Goal: Task Accomplishment & Management: Use online tool/utility

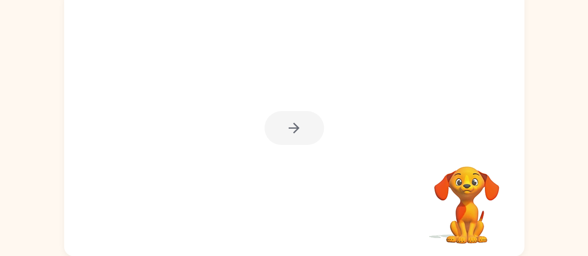
scroll to position [70, 0]
click at [297, 121] on div at bounding box center [293, 129] width 59 height 34
click at [296, 132] on div at bounding box center [293, 129] width 59 height 34
click at [284, 125] on div at bounding box center [293, 128] width 59 height 34
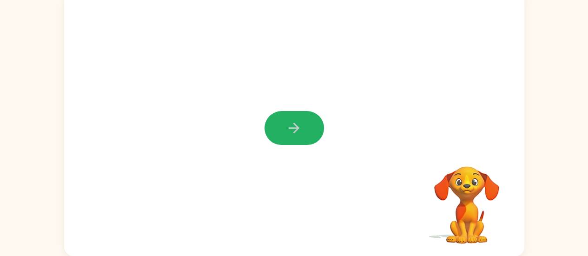
click at [284, 125] on button "button" at bounding box center [293, 128] width 59 height 34
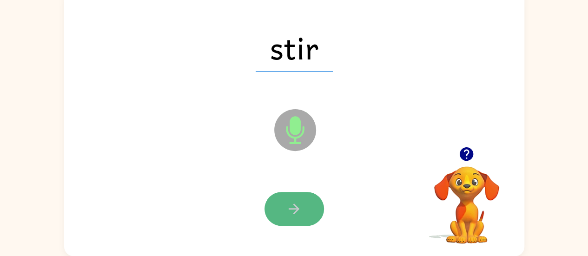
click at [296, 210] on icon "button" at bounding box center [294, 209] width 11 height 11
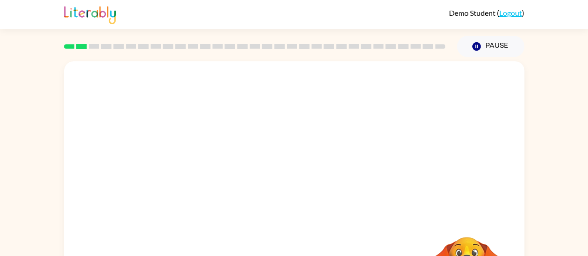
scroll to position [71, 0]
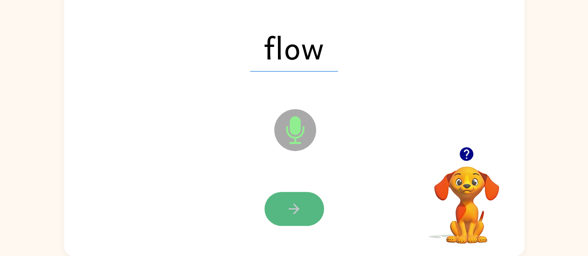
click at [303, 218] on button "button" at bounding box center [293, 209] width 59 height 34
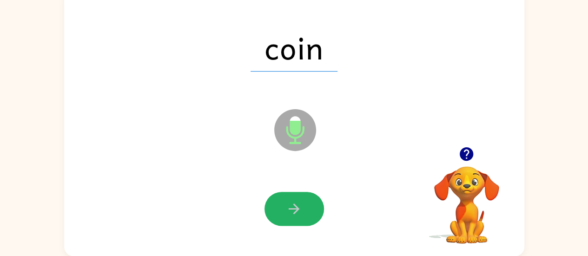
click at [303, 218] on button "button" at bounding box center [293, 209] width 59 height 34
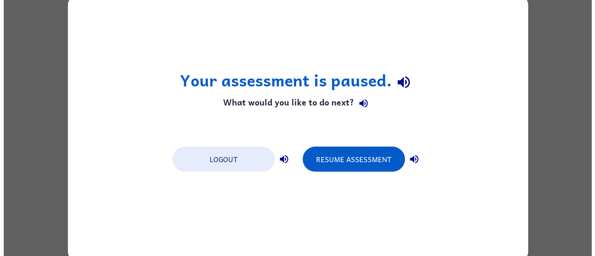
scroll to position [0, 0]
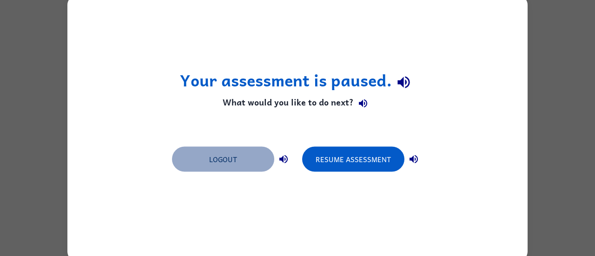
click at [222, 160] on button "Logout" at bounding box center [223, 158] width 102 height 25
